Goal: Use online tool/utility: Utilize a website feature to perform a specific function

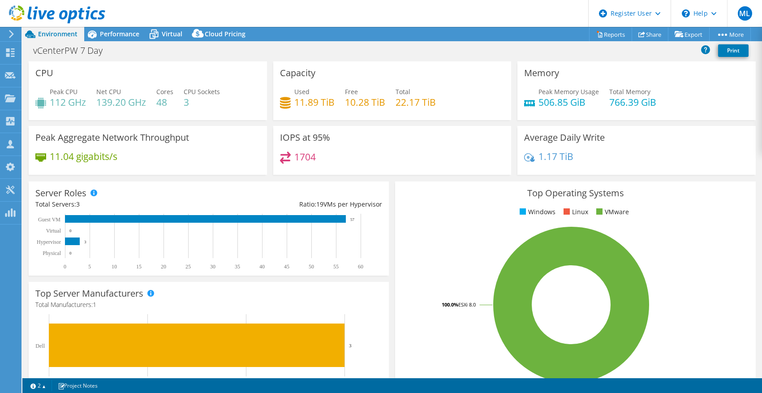
select select "USD"
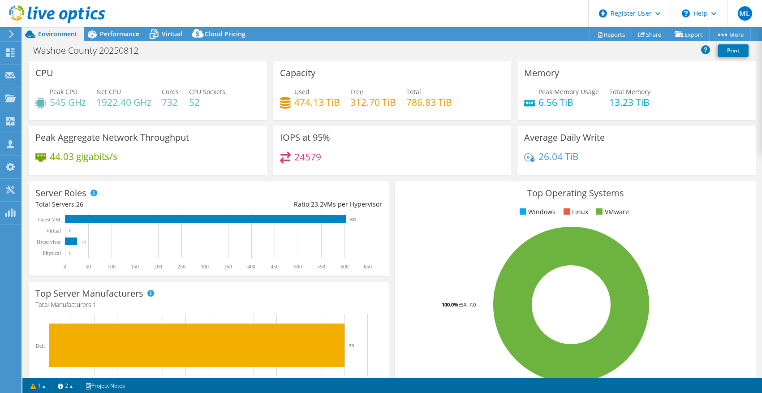
select select "USD"
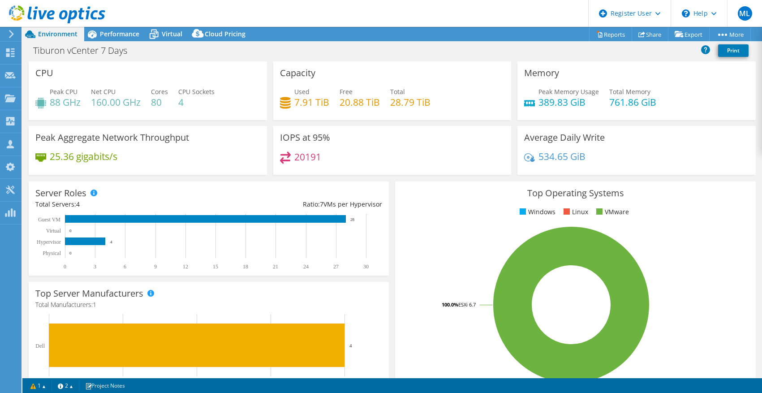
select select "USD"
